Goal: Task Accomplishment & Management: Manage account settings

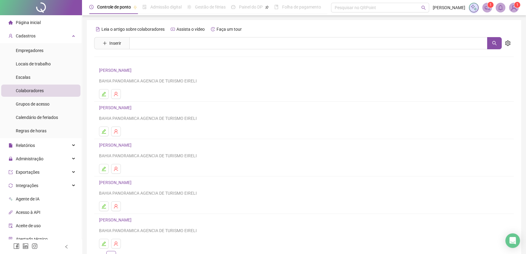
click at [248, 76] on div "[PERSON_NAME] BAHIA PANORAMICA AGENCIA DE TURISMO EIRELI" at bounding box center [304, 76] width 410 height 18
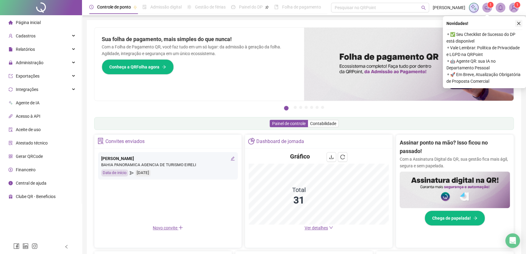
click at [519, 23] on icon "close" at bounding box center [519, 23] width 4 height 4
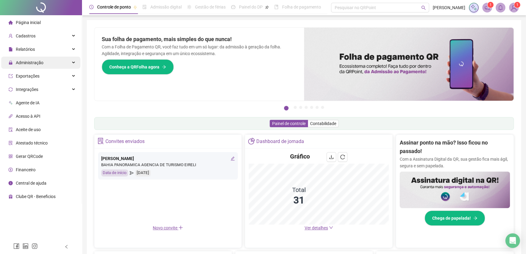
click at [36, 63] on span "Administração" at bounding box center [30, 62] width 28 height 5
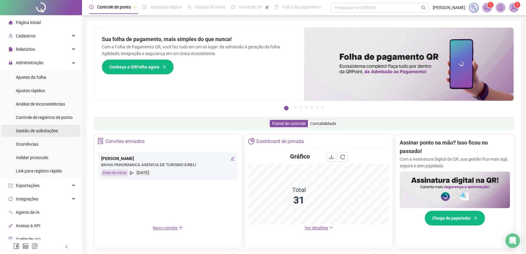
click at [29, 131] on span "Gestão de solicitações" at bounding box center [37, 130] width 42 height 5
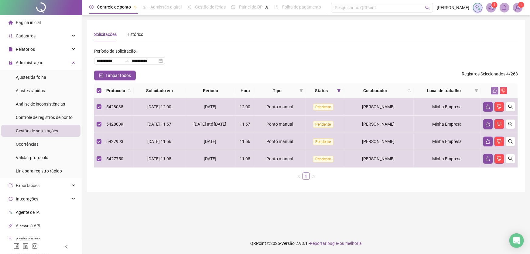
click at [494, 90] on icon "like" at bounding box center [495, 90] width 4 height 4
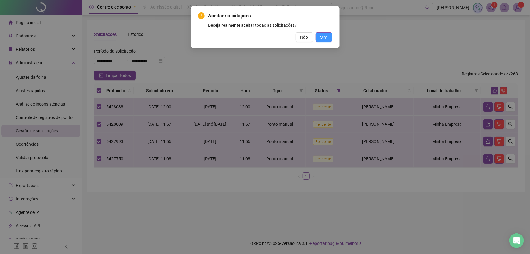
click at [326, 37] on span "Sim" at bounding box center [324, 37] width 7 height 7
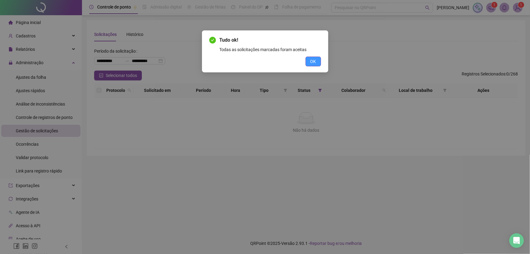
click at [316, 61] on span "OK" at bounding box center [314, 61] width 6 height 7
